Goal: Information Seeking & Learning: Compare options

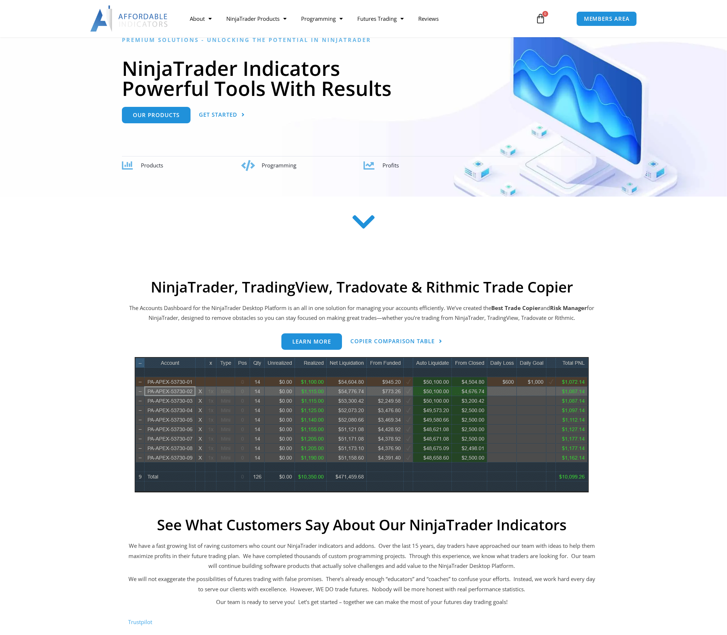
scroll to position [162, 0]
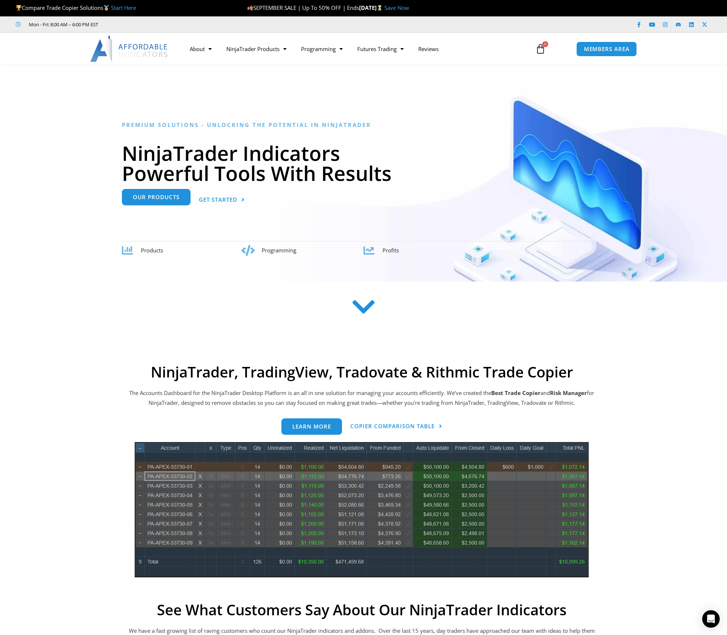
click at [178, 199] on span "Our Products" at bounding box center [156, 196] width 47 height 5
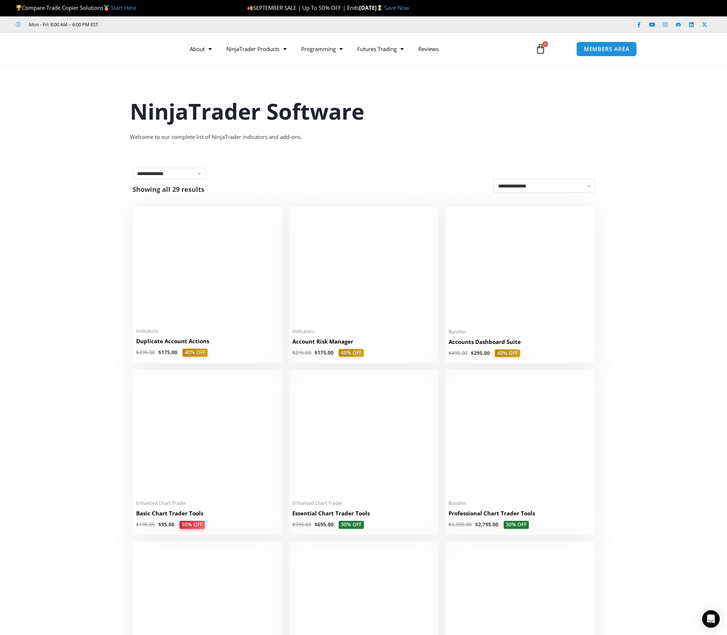
scroll to position [202, 0]
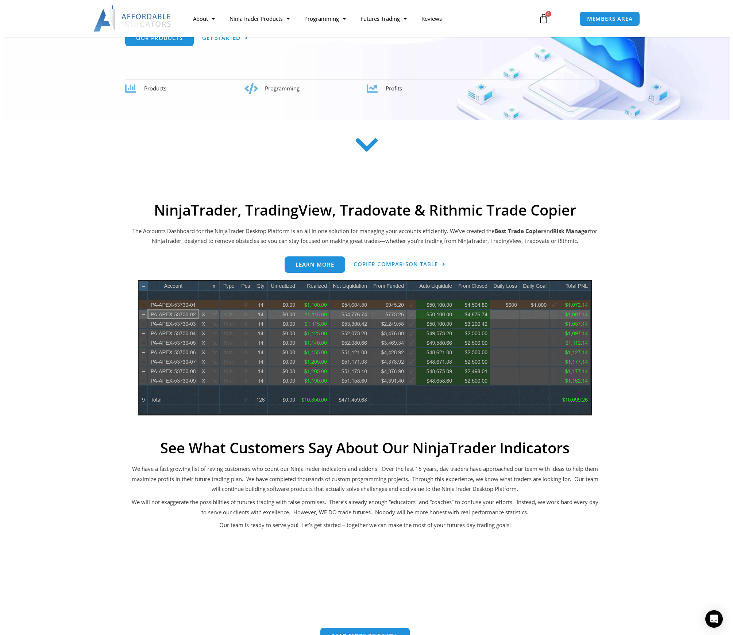
scroll to position [365, 0]
